Goal: Check status

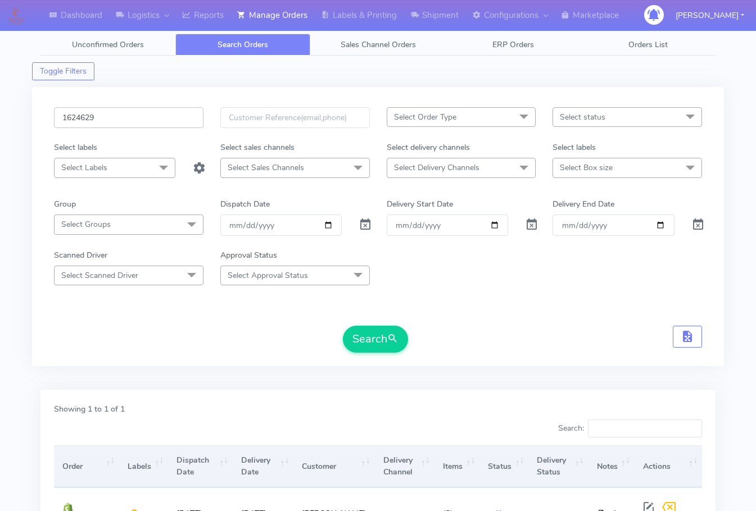
click at [144, 119] on input "1624629" at bounding box center [128, 117] width 149 height 21
paste input "0231"
click at [343, 326] on button "Search" at bounding box center [375, 339] width 65 height 27
click at [143, 102] on div "1620231 Select Order Type Select All MEALS ATAVI One Off Pasta Club Gift Kit Ev…" at bounding box center [377, 226] width 691 height 279
click at [146, 117] on input "1620231" at bounding box center [128, 117] width 149 height 21
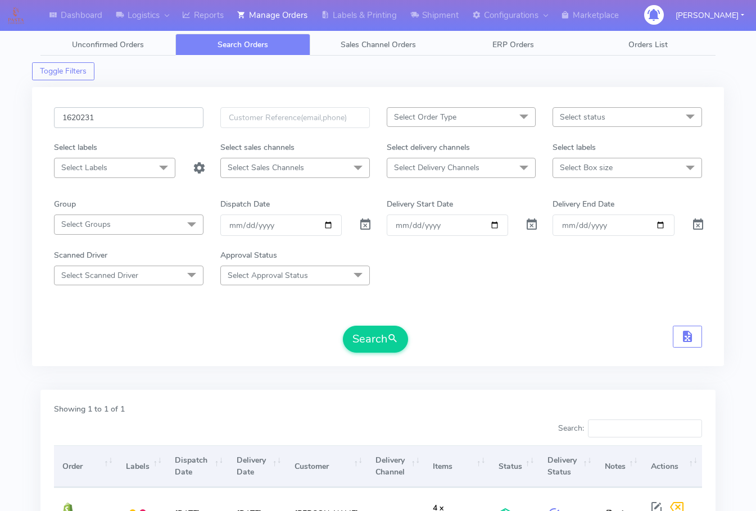
paste input "2930"
type input "1622930"
click at [360, 347] on button "Search" at bounding box center [375, 339] width 65 height 27
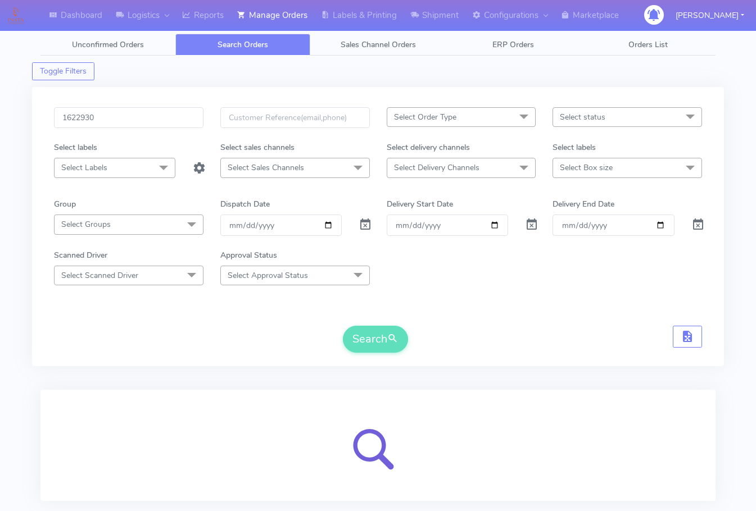
click at [31, 331] on div "Dashboard Logistics London Logistics Reports Manage Orders Labels & Printing Sh…" at bounding box center [378, 283] width 756 height 527
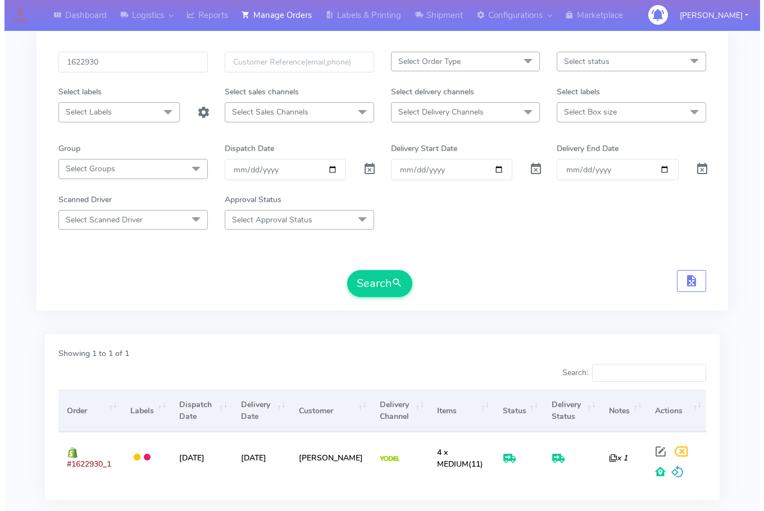
scroll to position [124, 0]
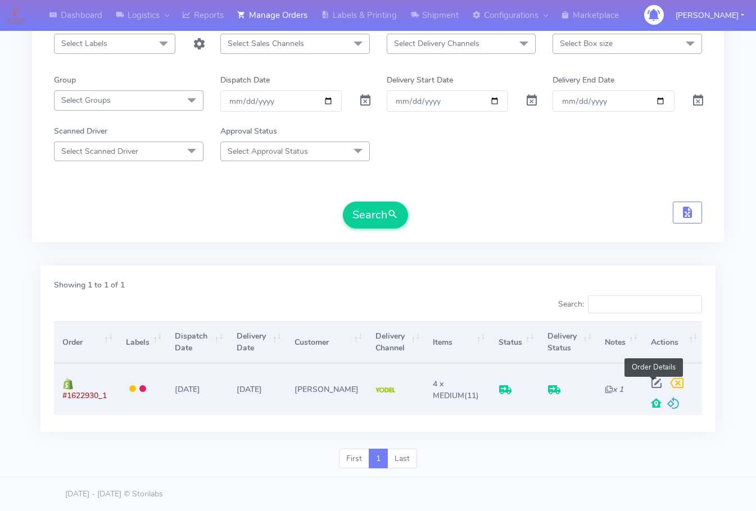
click at [658, 385] on span at bounding box center [656, 385] width 20 height 11
select select "5"
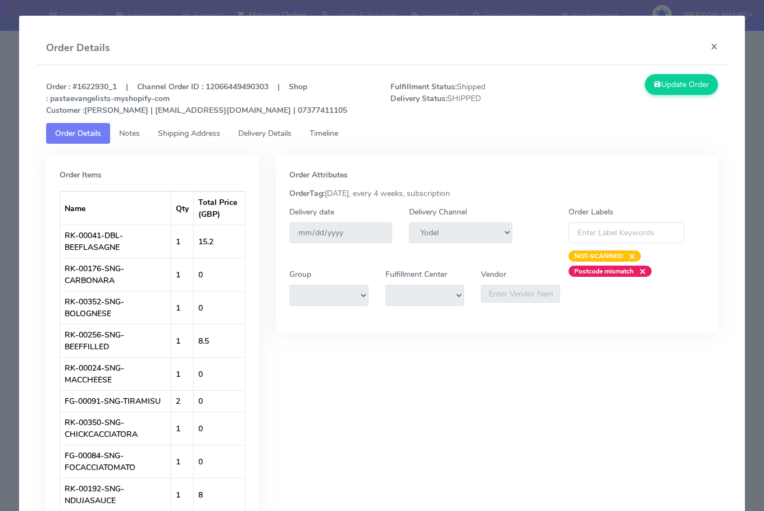
click at [190, 134] on span "Shipping Address" at bounding box center [189, 133] width 62 height 11
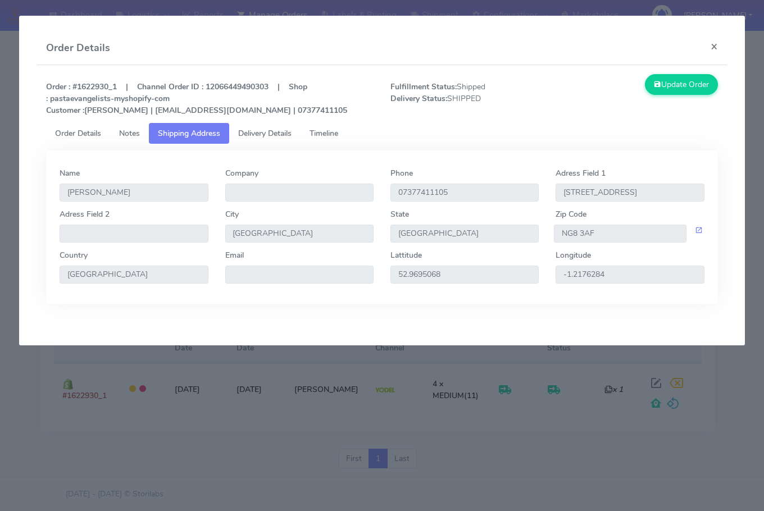
click at [272, 135] on span "Delivery Details" at bounding box center [264, 133] width 53 height 11
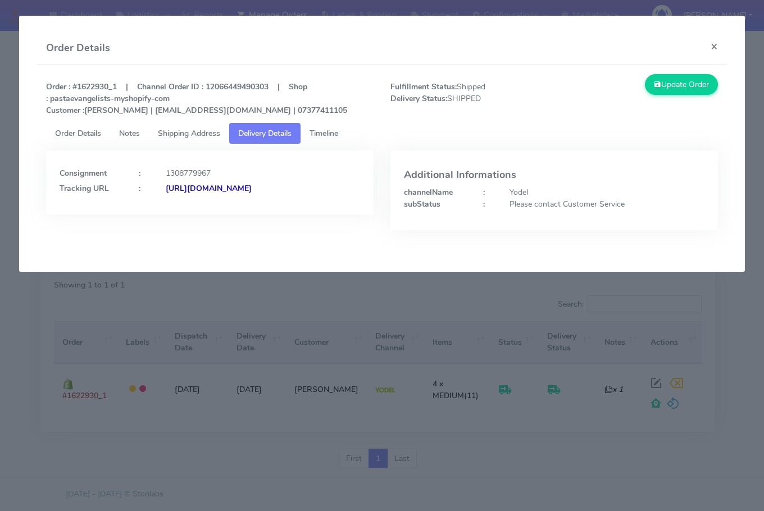
drag, startPoint x: 315, startPoint y: 220, endPoint x: 183, endPoint y: 234, distance: 132.2
click at [183, 234] on div "Consignment : 1308779967 Tracking URL : [URL][DOMAIN_NAME]" at bounding box center [210, 199] width 344 height 97
click at [321, 215] on div "Consignment : 1308779967 Tracking URL : [URL][DOMAIN_NAME]" at bounding box center [209, 183] width 327 height 64
drag, startPoint x: 293, startPoint y: 218, endPoint x: 182, endPoint y: 223, distance: 110.8
click at [182, 215] on div "Consignment : 1308779967 Tracking URL : [URL][DOMAIN_NAME]" at bounding box center [209, 183] width 327 height 64
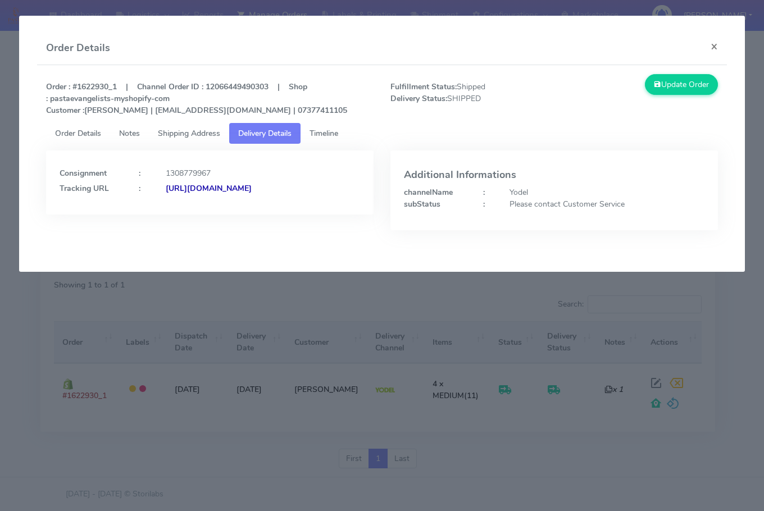
copy strong "JJD0002249960899665"
